Goal: Navigation & Orientation: Find specific page/section

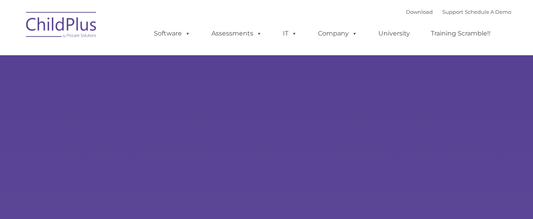
select select "MEDIUM"
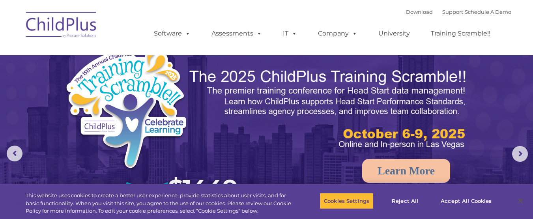
select select "MEDIUM"
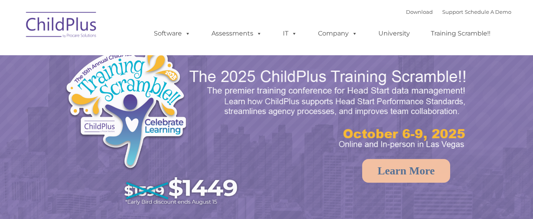
select select "MEDIUM"
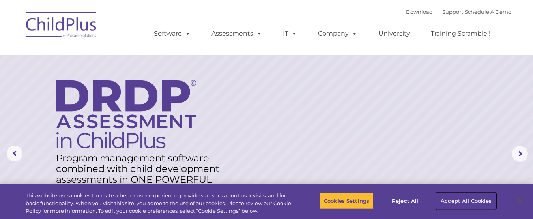
click at [461, 198] on button "Accept All Cookies" at bounding box center [466, 200] width 60 height 17
